Goal: Information Seeking & Learning: Find specific fact

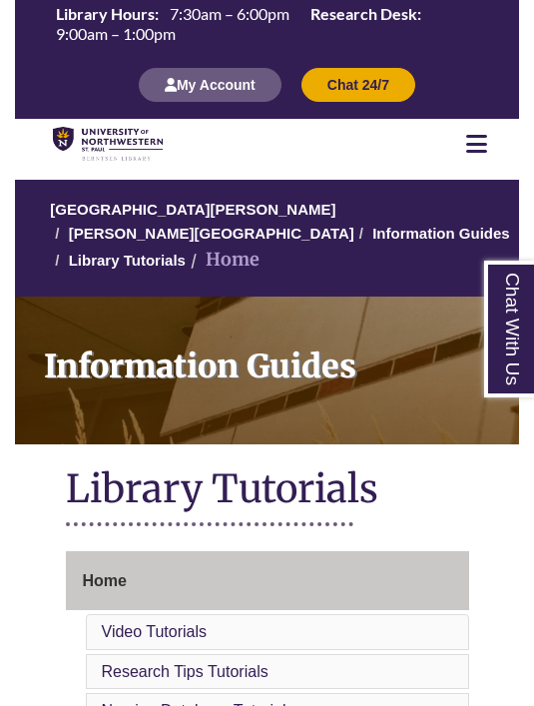
click at [108, 139] on img at bounding box center [108, 144] width 110 height 35
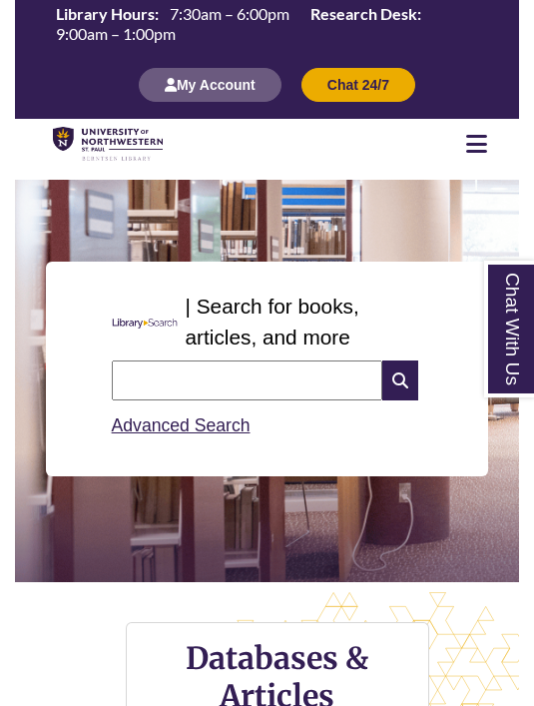
click at [210, 381] on input "text" at bounding box center [247, 380] width 270 height 40
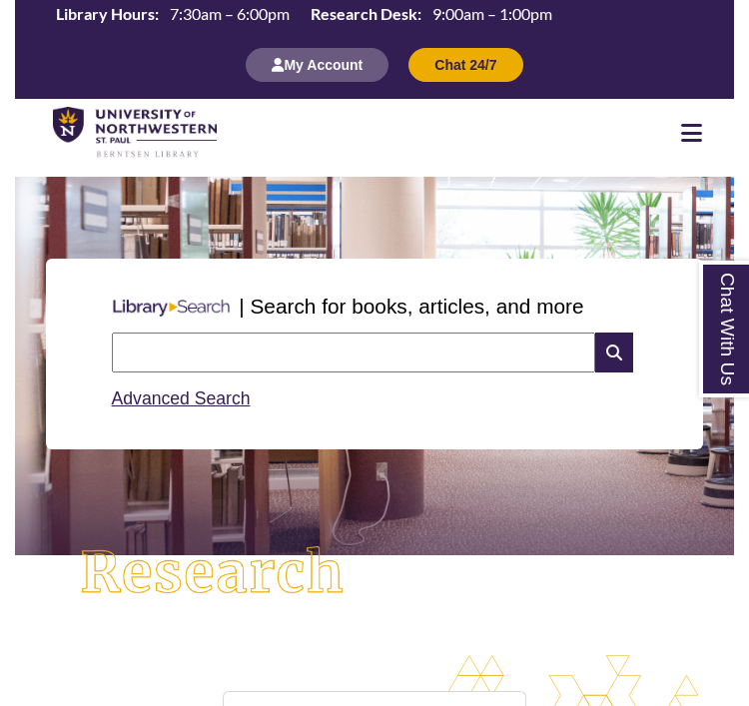
scroll to position [830, 719]
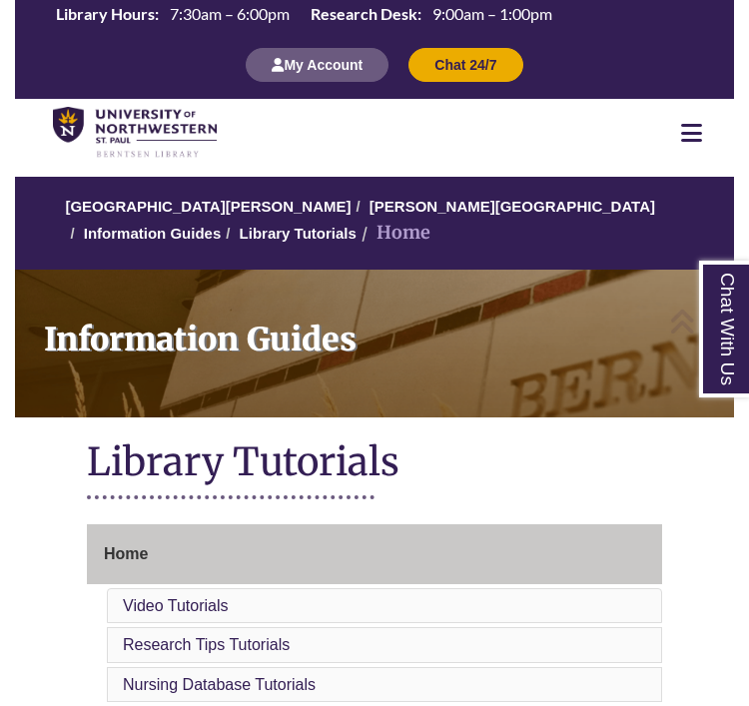
click at [166, 130] on img at bounding box center [135, 133] width 164 height 52
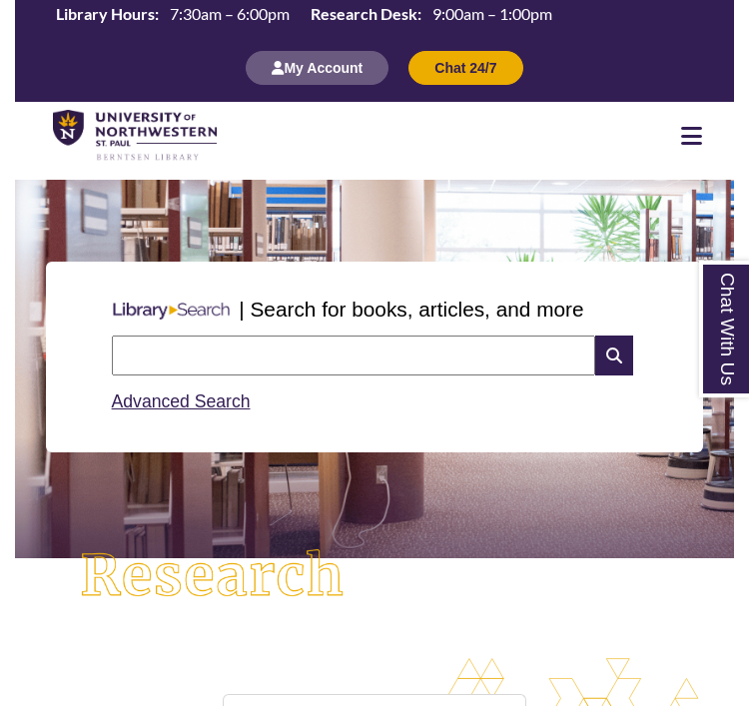
click at [346, 359] on input "text" at bounding box center [354, 355] width 484 height 40
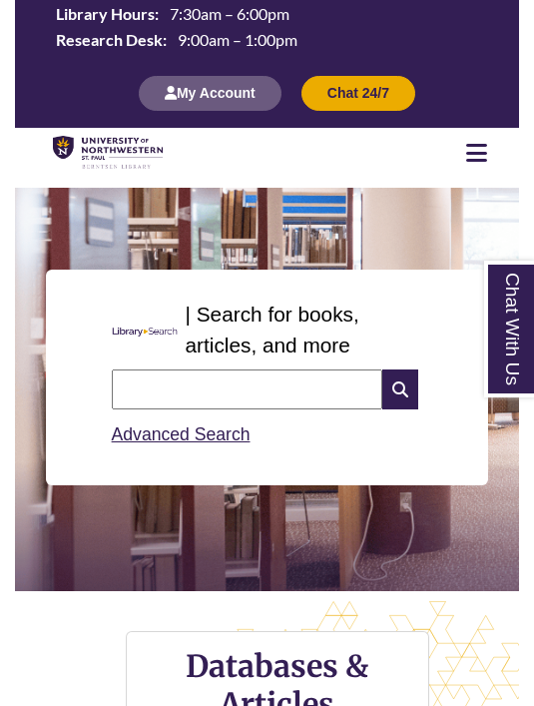
scroll to position [10, 10]
click at [244, 399] on input "text" at bounding box center [247, 389] width 270 height 40
type input "**********"
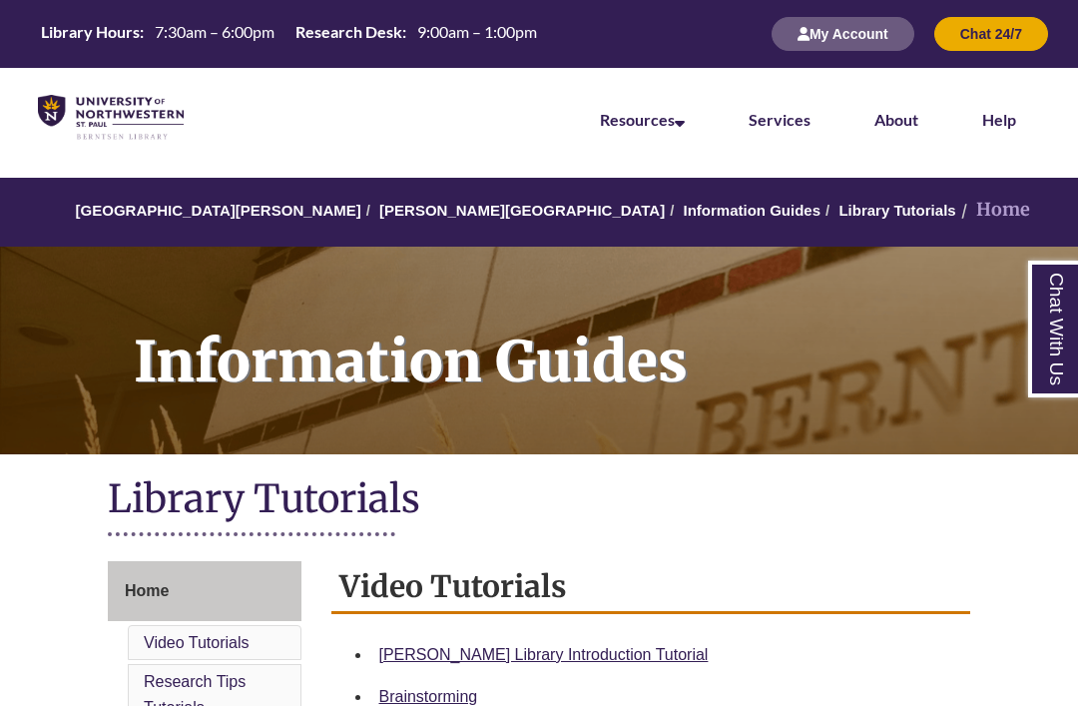
click at [102, 101] on img at bounding box center [111, 118] width 146 height 46
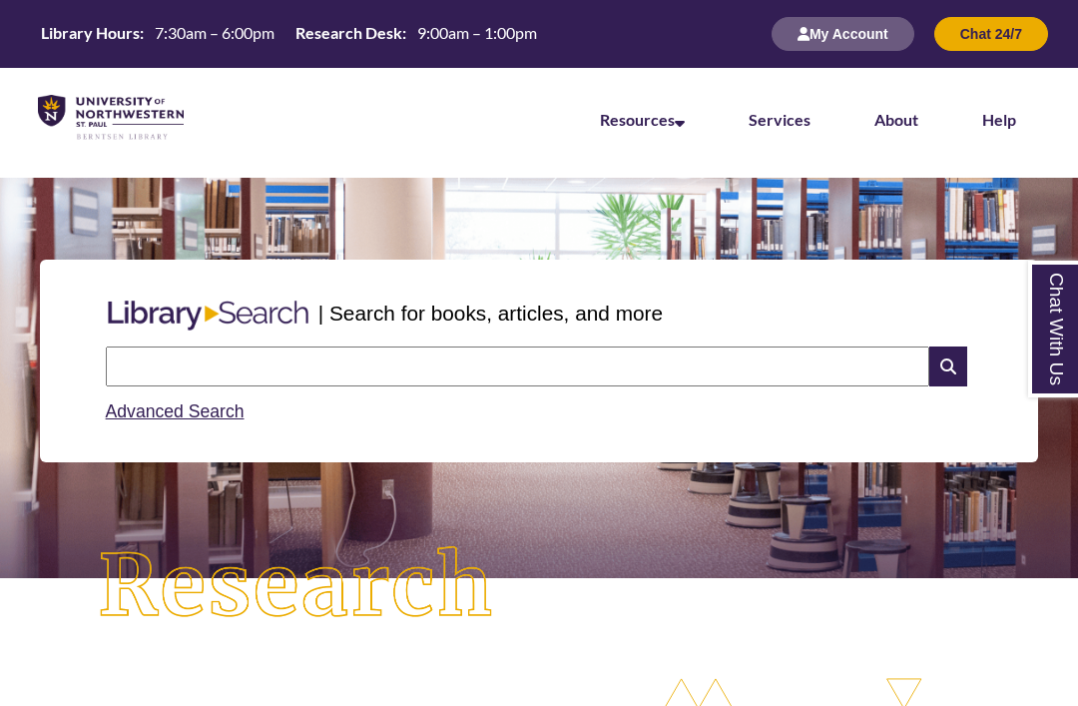
click at [255, 346] on input "text" at bounding box center [517, 366] width 823 height 40
type input "**********"
